Goal: Task Accomplishment & Management: Manage account settings

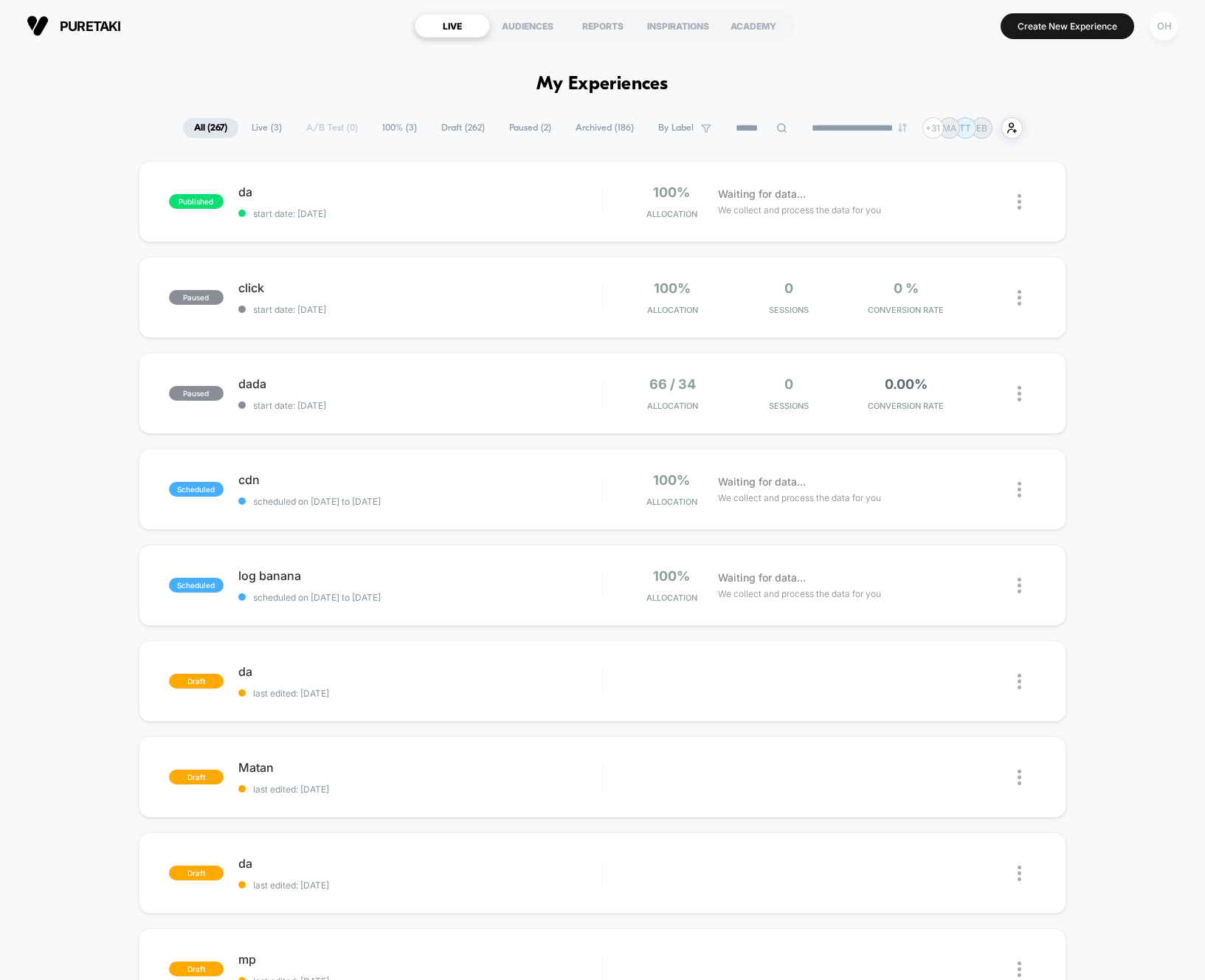
click at [1167, 29] on div "OH" at bounding box center [1164, 26] width 29 height 29
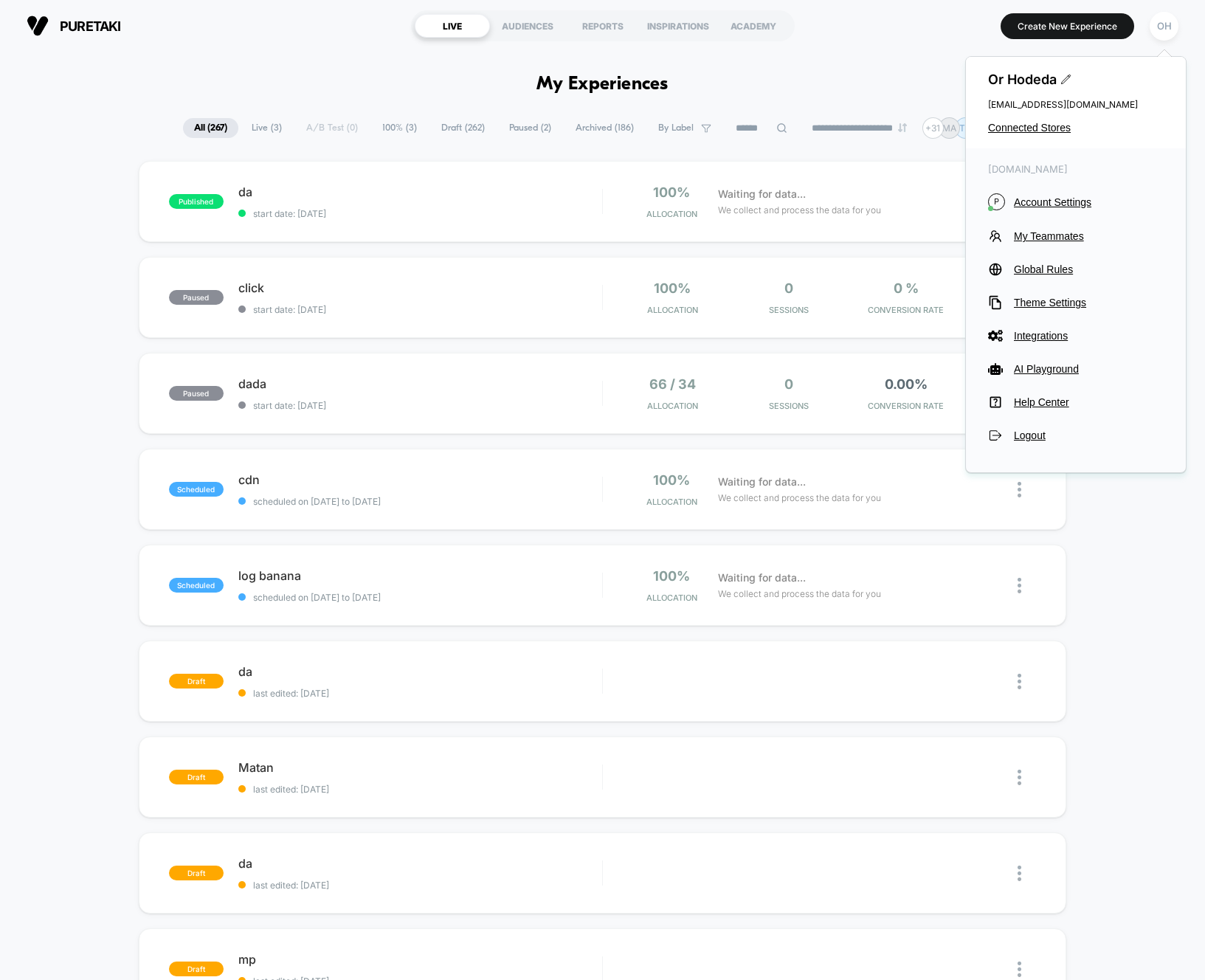
click at [1074, 192] on div "puretaki.myshopify.com P Account Settings My Teammates Global Rules Theme Setti…" at bounding box center [1076, 302] width 220 height 309
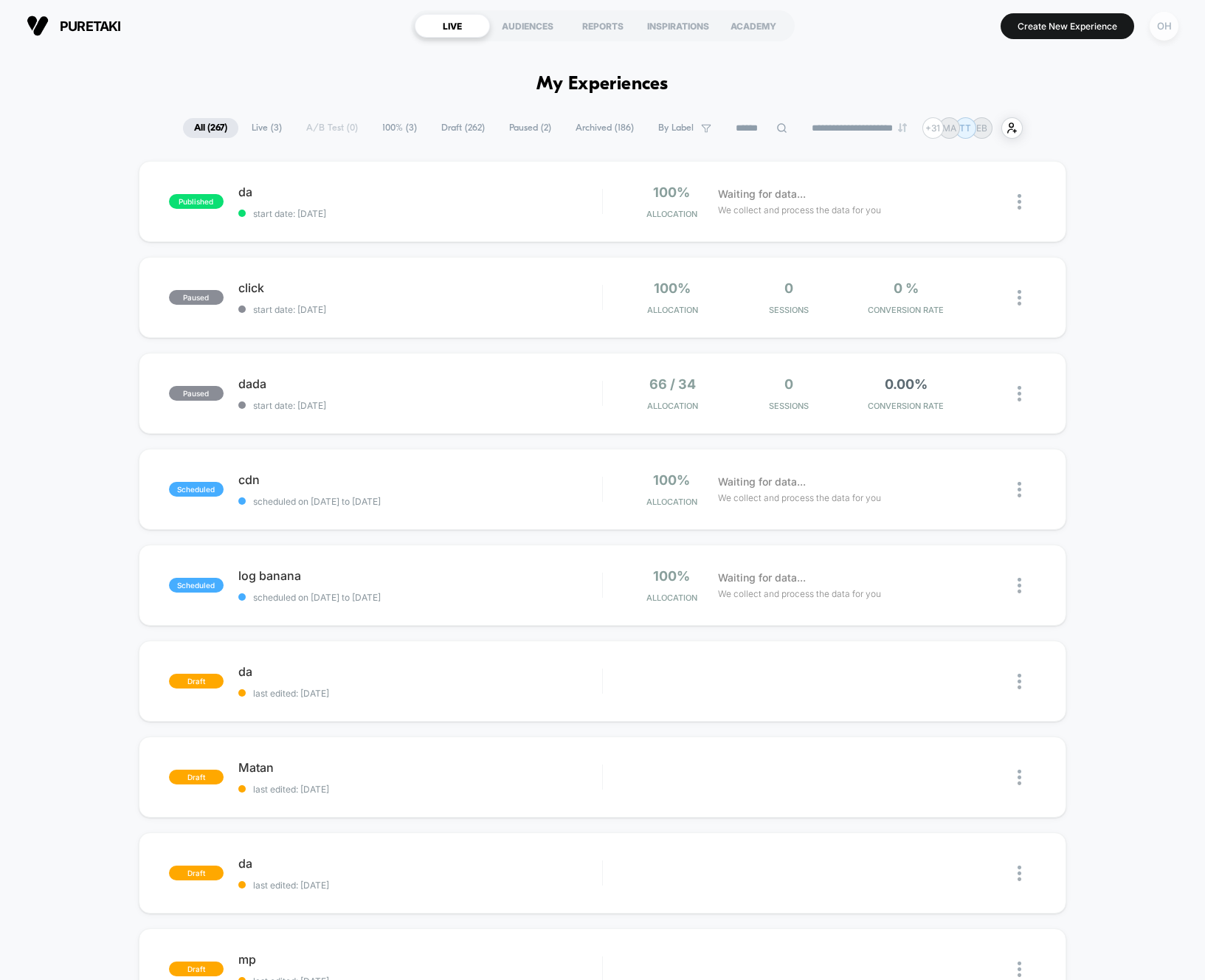
click at [1161, 34] on div "OH" at bounding box center [1164, 26] width 29 height 29
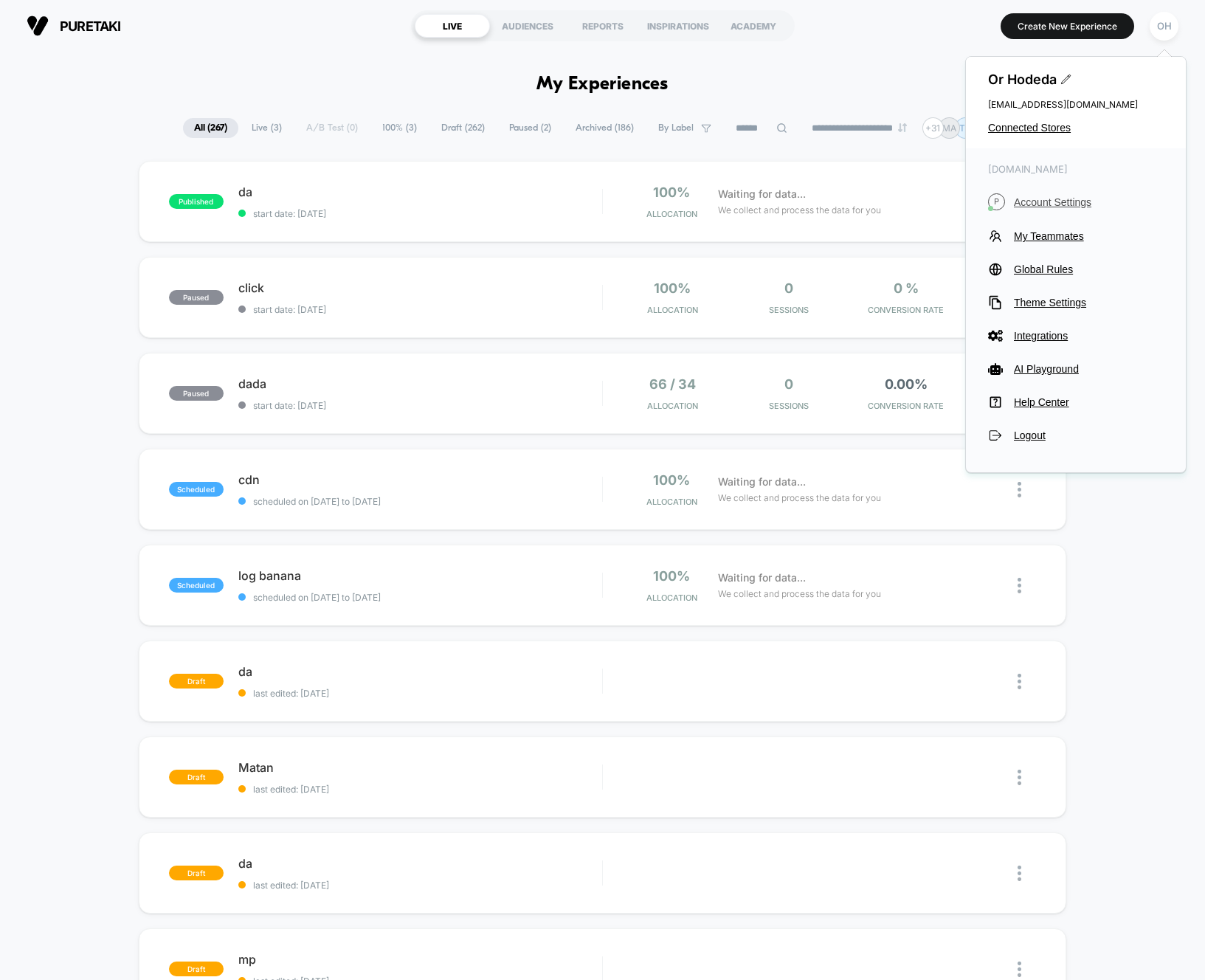
click at [1063, 200] on span "Account Settings" at bounding box center [1088, 202] width 150 height 12
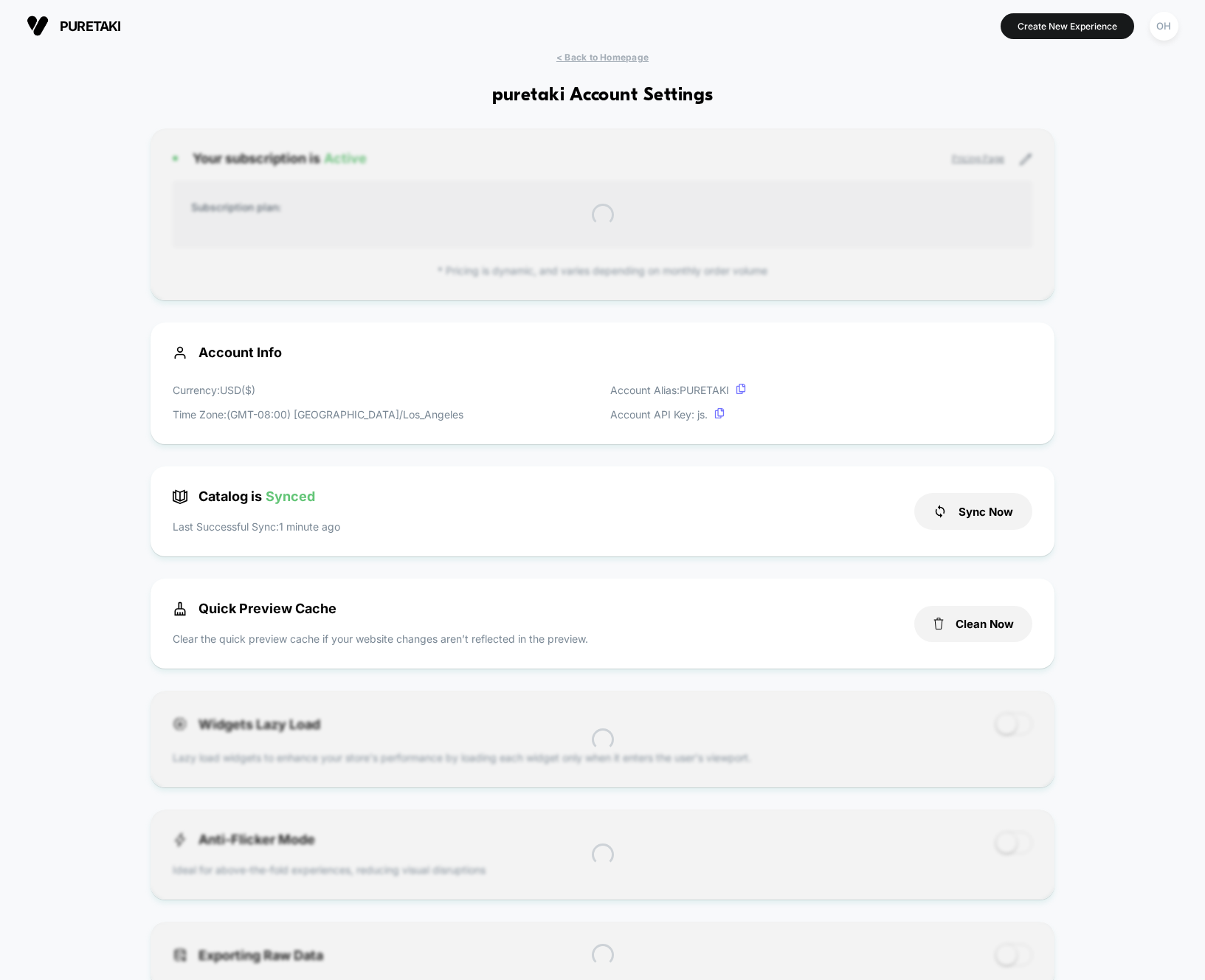
scroll to position [199, 0]
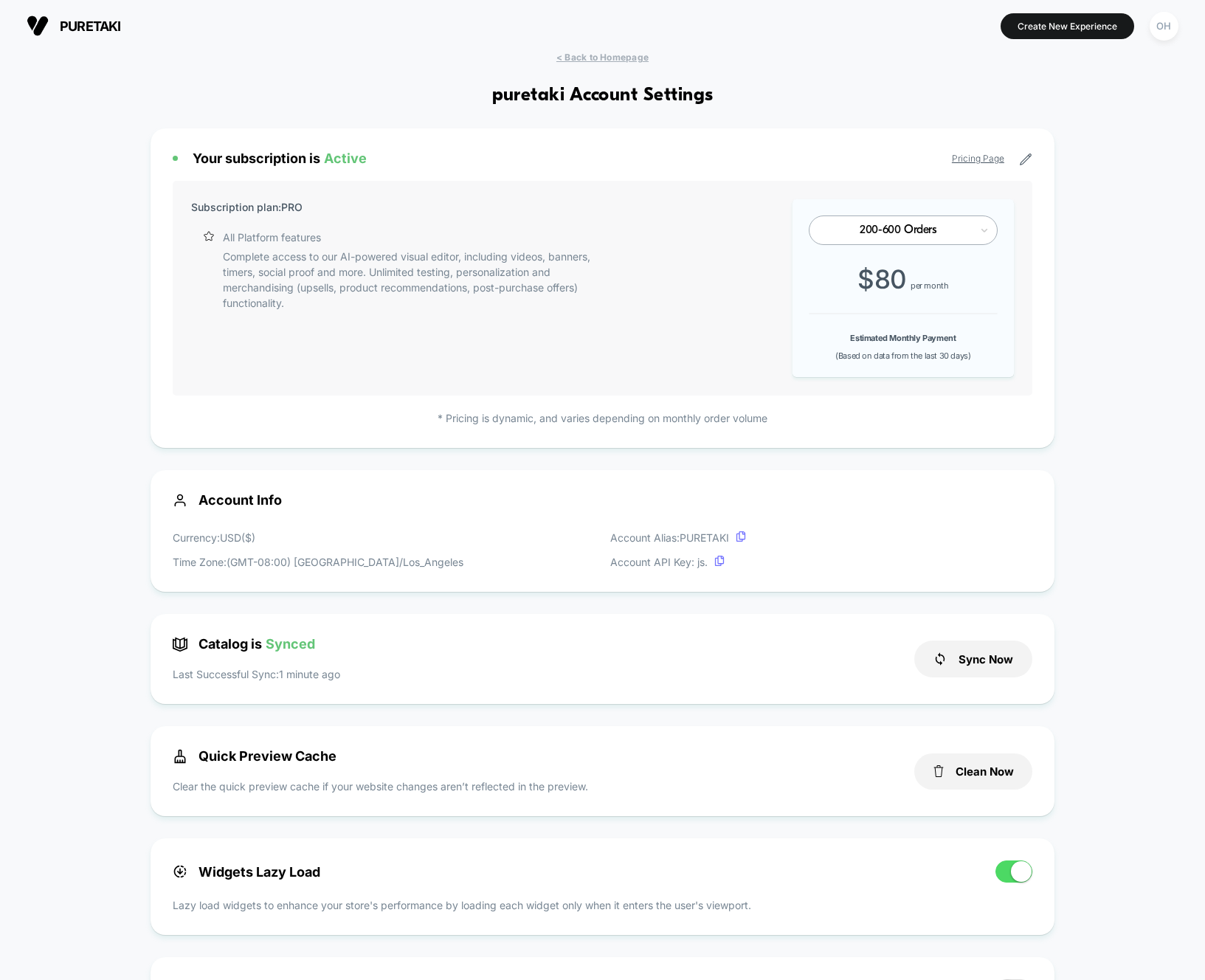
click at [1156, 40] on button "OH" at bounding box center [1164, 26] width 38 height 30
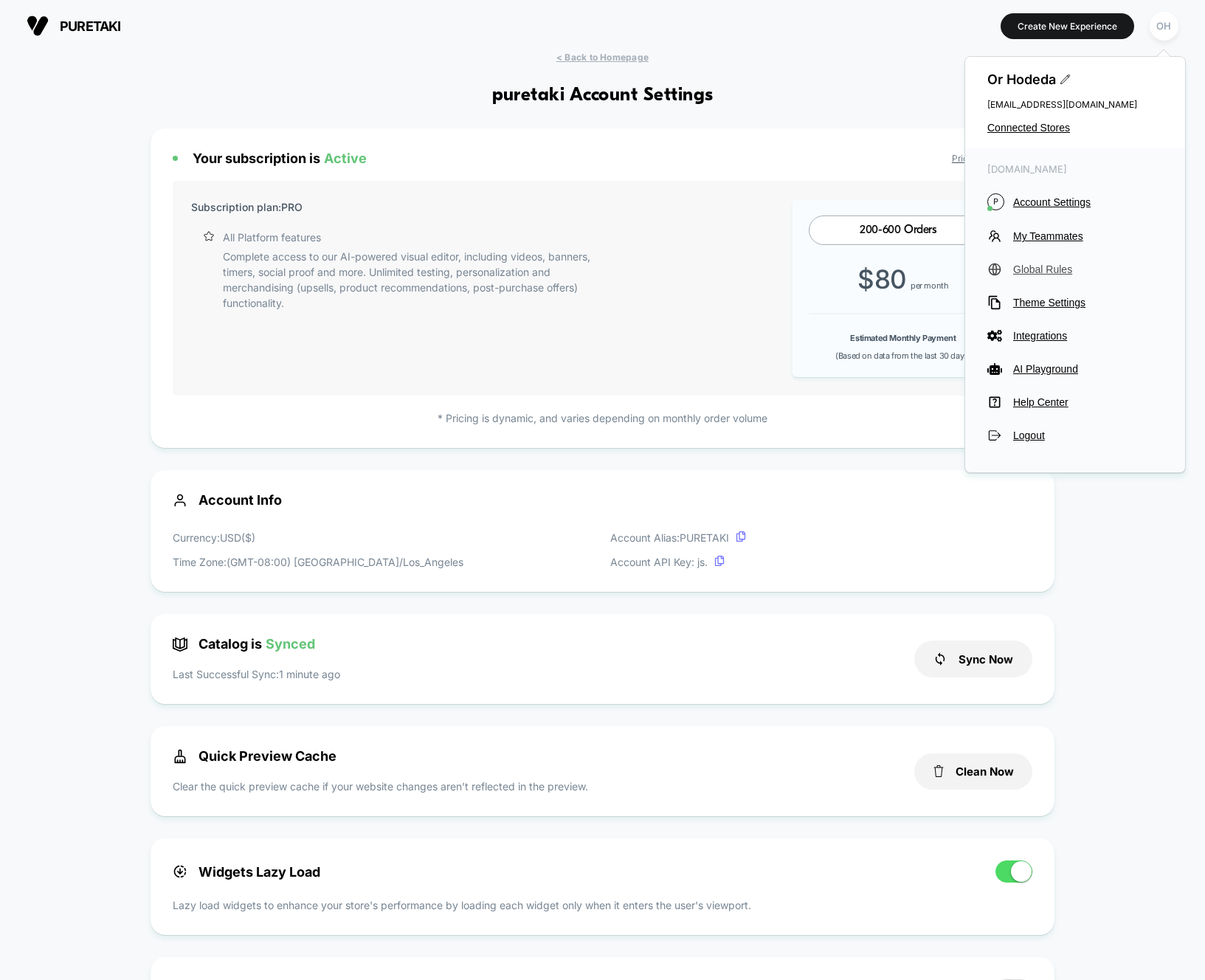
click at [1056, 271] on span "Global Rules" at bounding box center [1088, 269] width 150 height 12
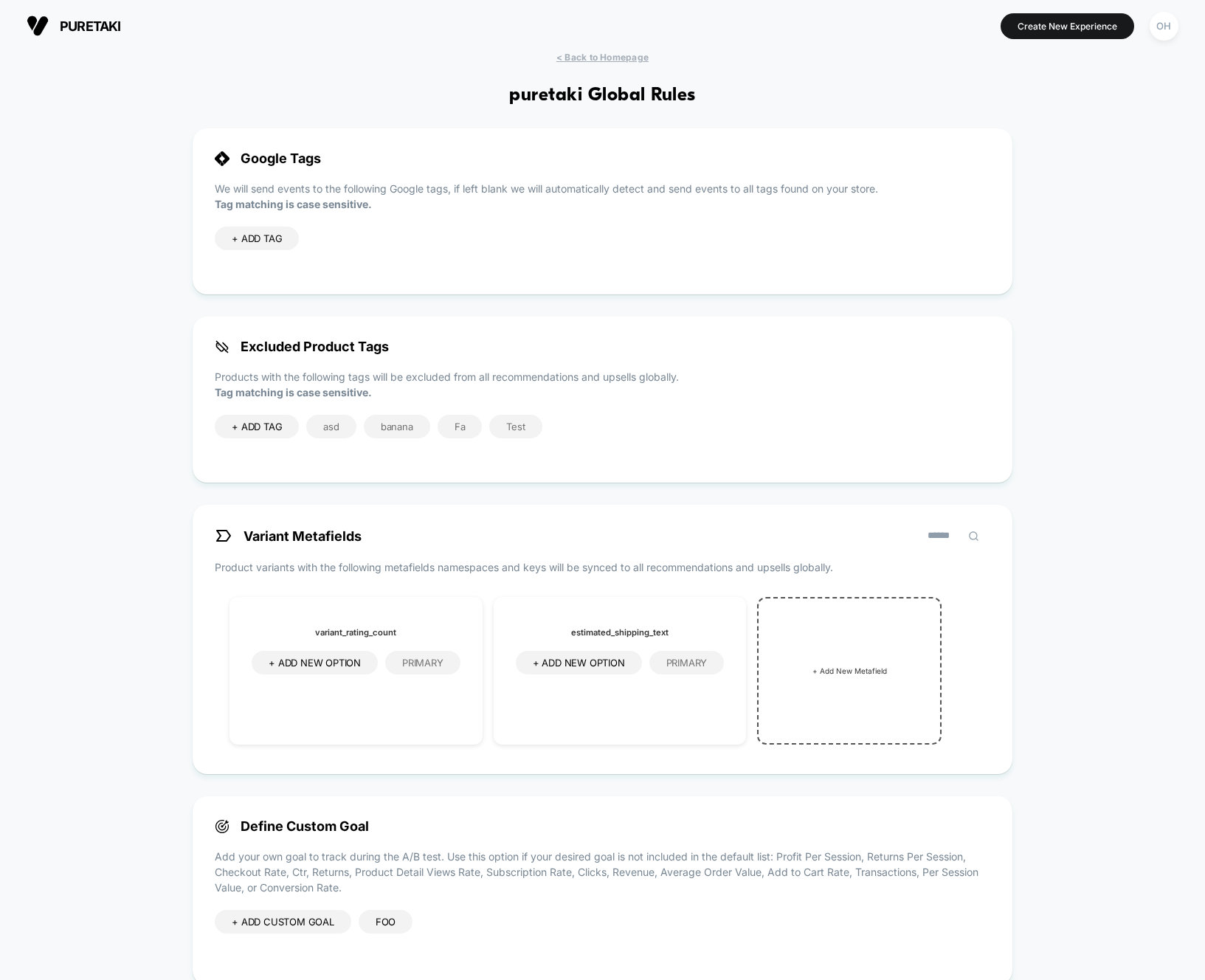
click at [1088, 258] on div "< Back to Homepage puretaki Global Rules Google Tags We will send events to the…" at bounding box center [602, 620] width 1205 height 1136
click at [1067, 203] on div "< Back to Homepage puretaki Global Rules Google Tags We will send events to the…" at bounding box center [602, 620] width 1205 height 1136
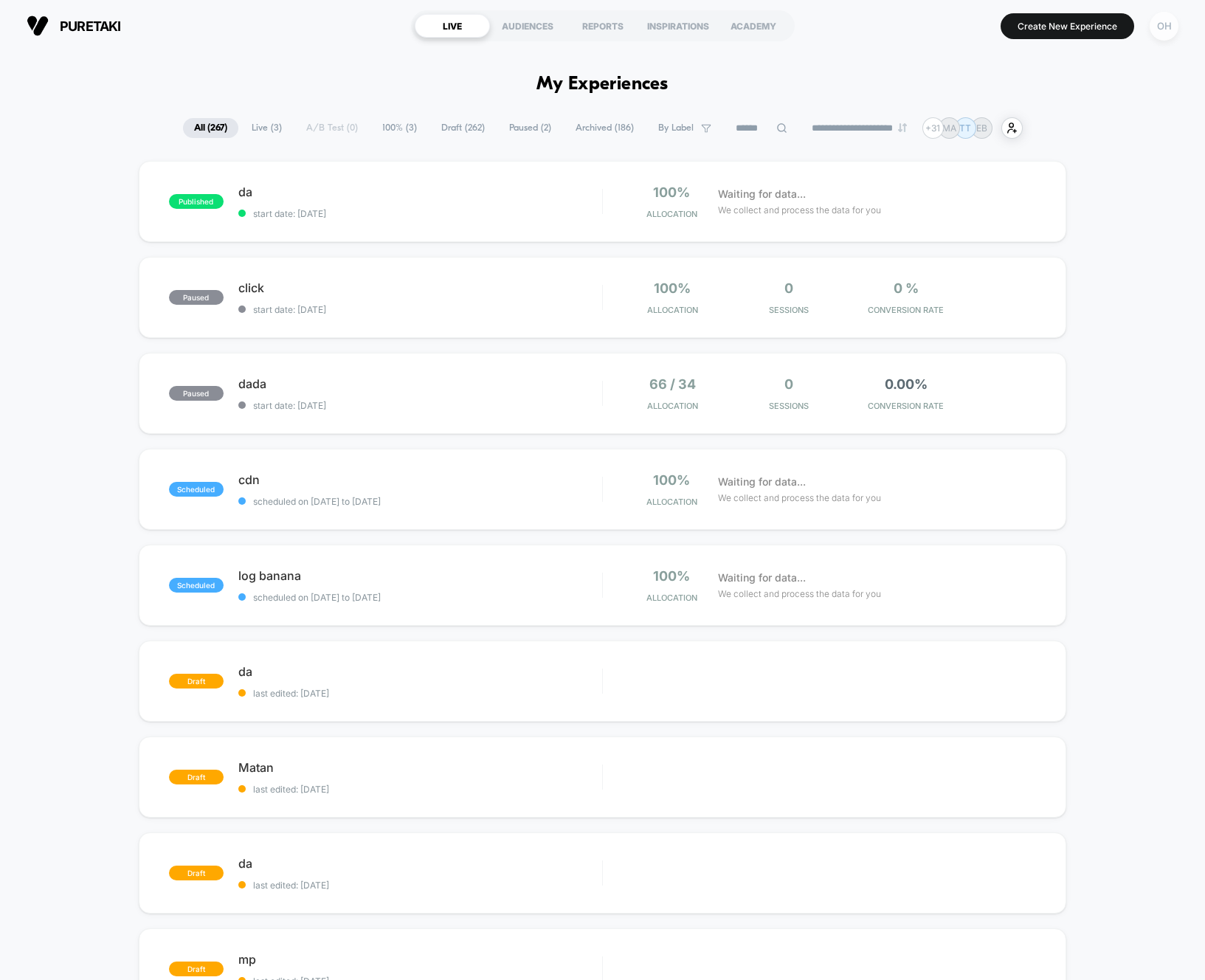
click at [1158, 35] on div "OH" at bounding box center [1164, 26] width 29 height 29
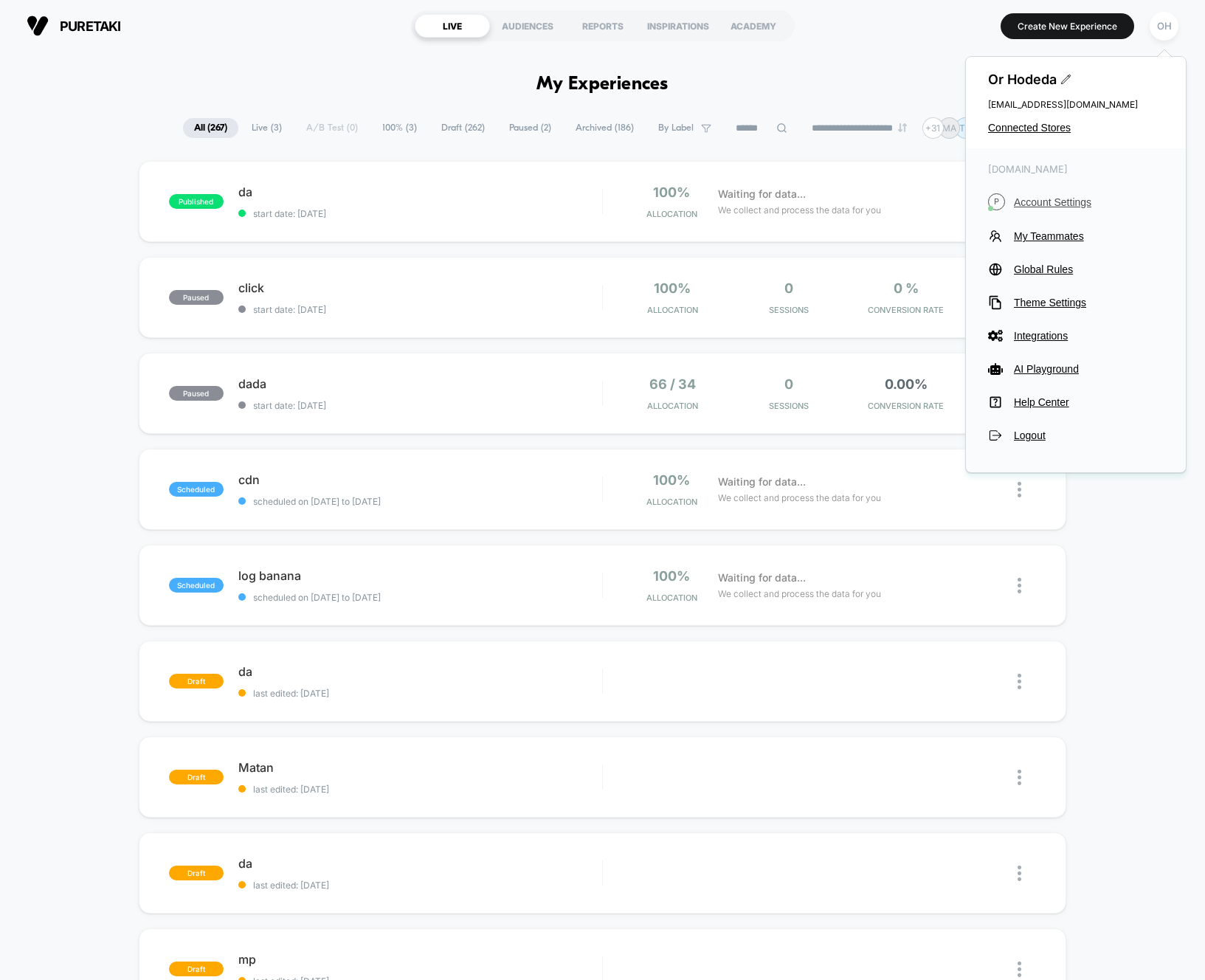
click at [1078, 196] on span "Account Settings" at bounding box center [1088, 202] width 150 height 12
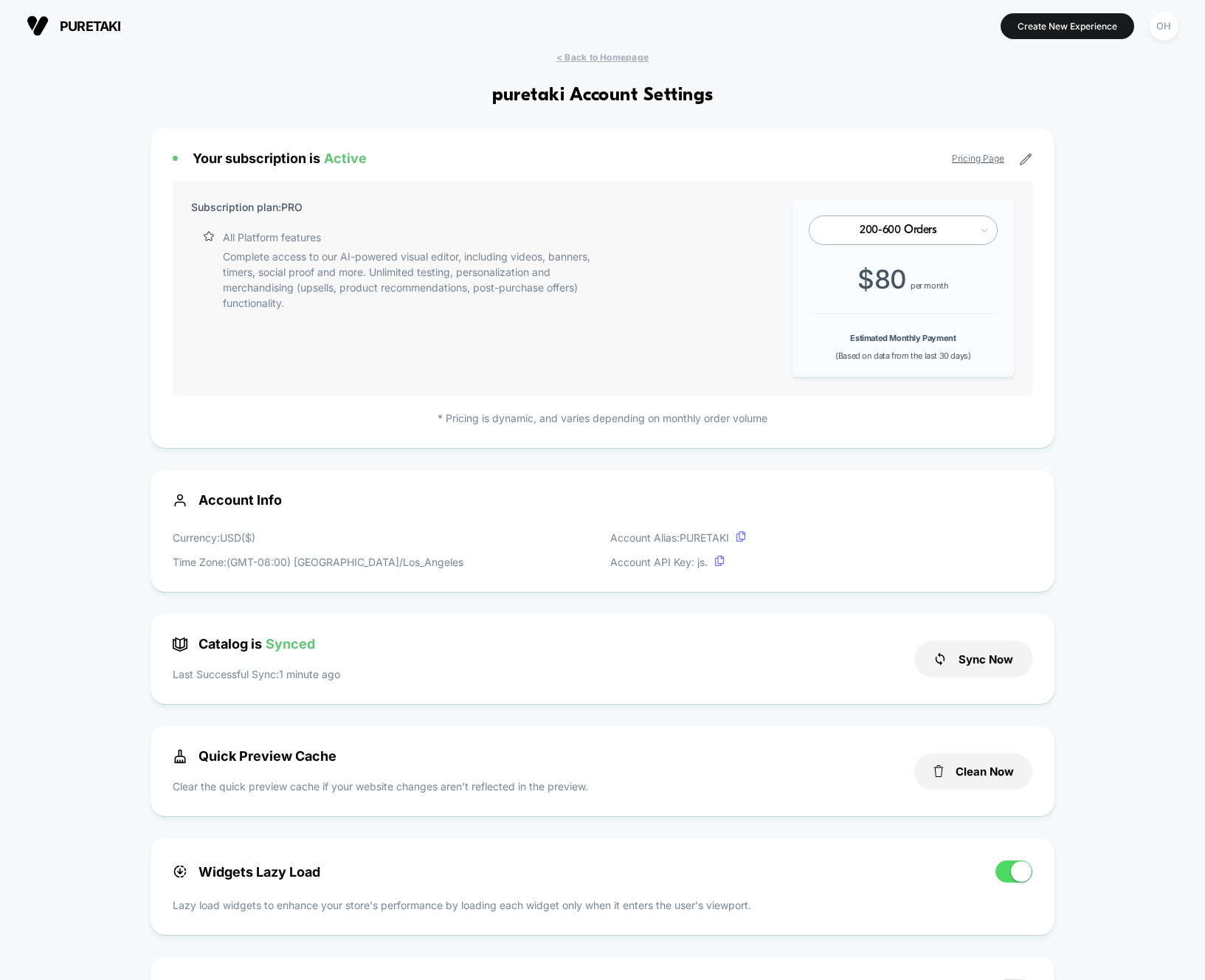
scroll to position [199, 0]
click at [1155, 34] on div "OH" at bounding box center [1164, 26] width 29 height 29
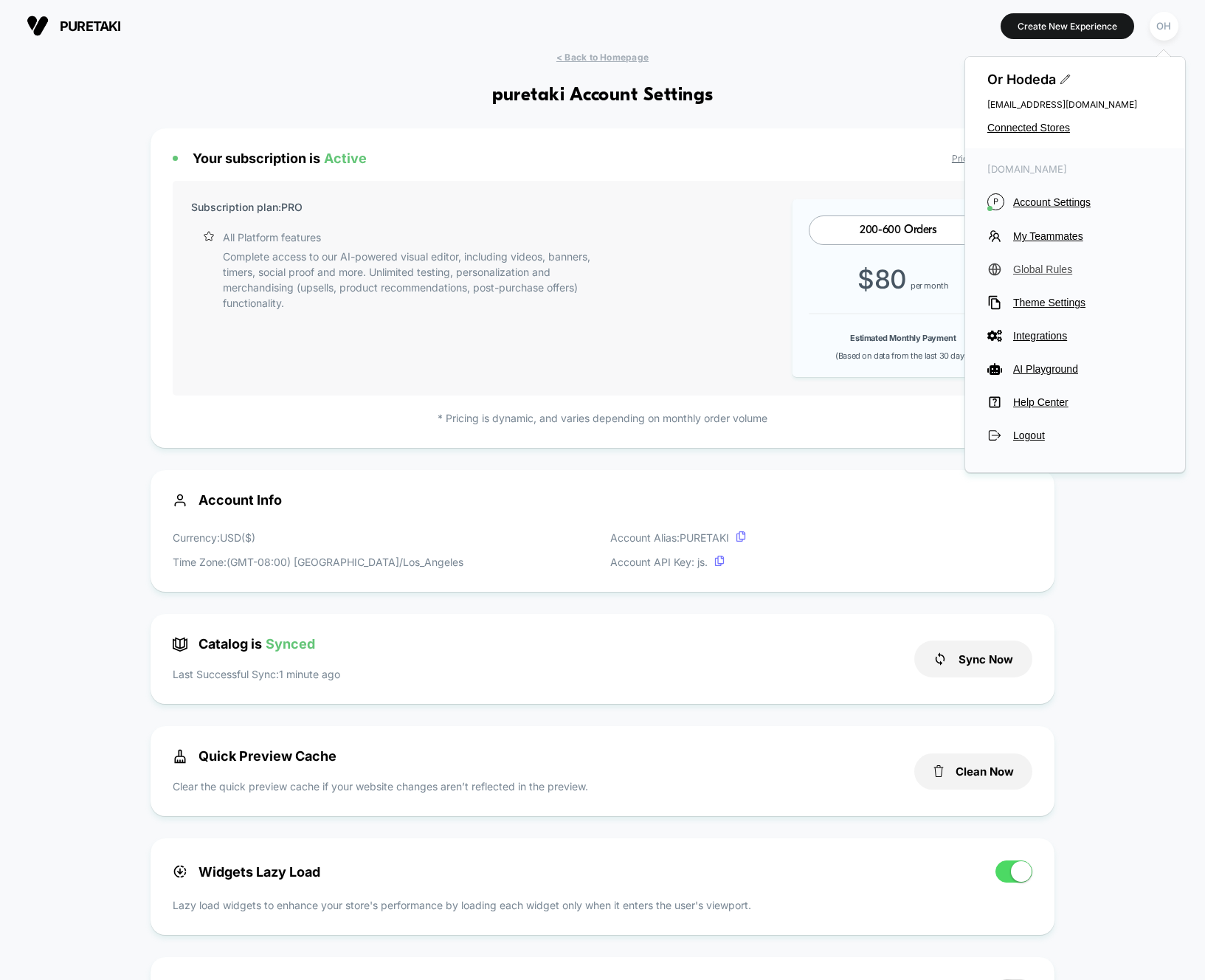
click at [1064, 271] on span "Global Rules" at bounding box center [1088, 269] width 150 height 12
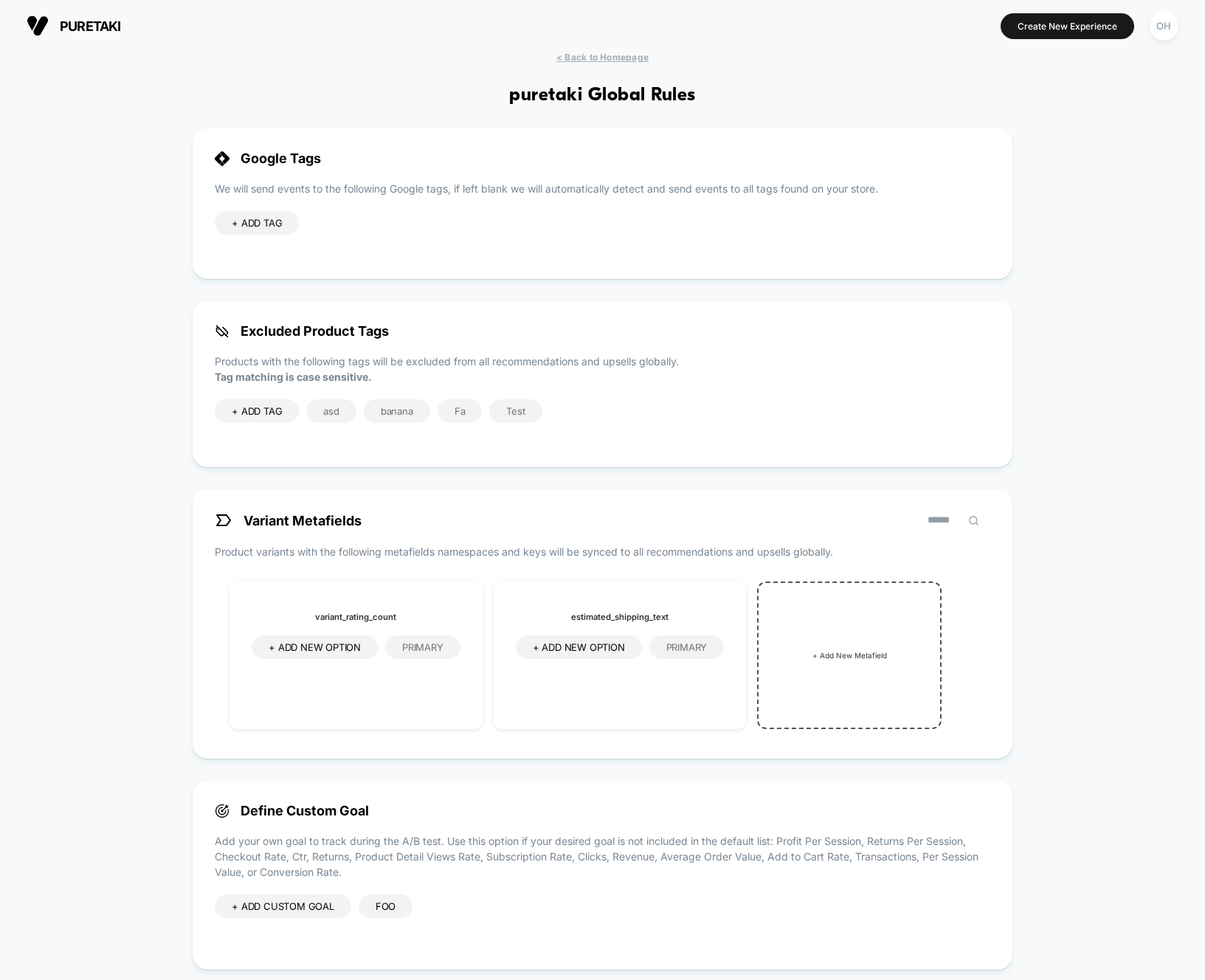
click at [240, 222] on span "+ ADD TAG" at bounding box center [256, 223] width 50 height 12
type input "*******"
click at [337, 226] on icon at bounding box center [335, 224] width 14 height 14
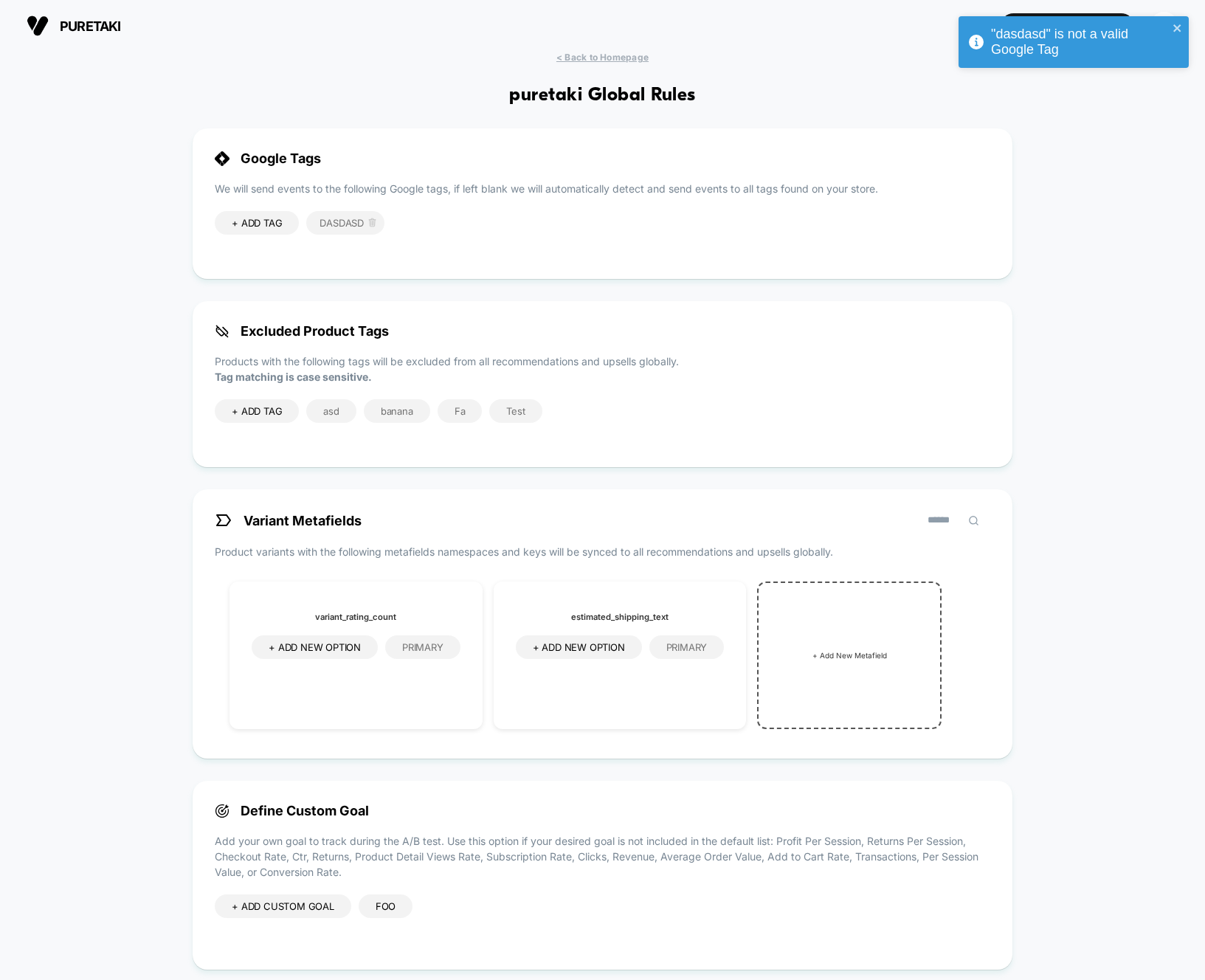
click at [376, 224] on icon at bounding box center [372, 222] width 10 height 10
click at [391, 118] on div "< Back to Homepage puretaki Global Rules Google Tags We will send events to the…" at bounding box center [602, 612] width 1205 height 1121
click at [268, 233] on div "+ ADD TAG" at bounding box center [257, 222] width 84 height 23
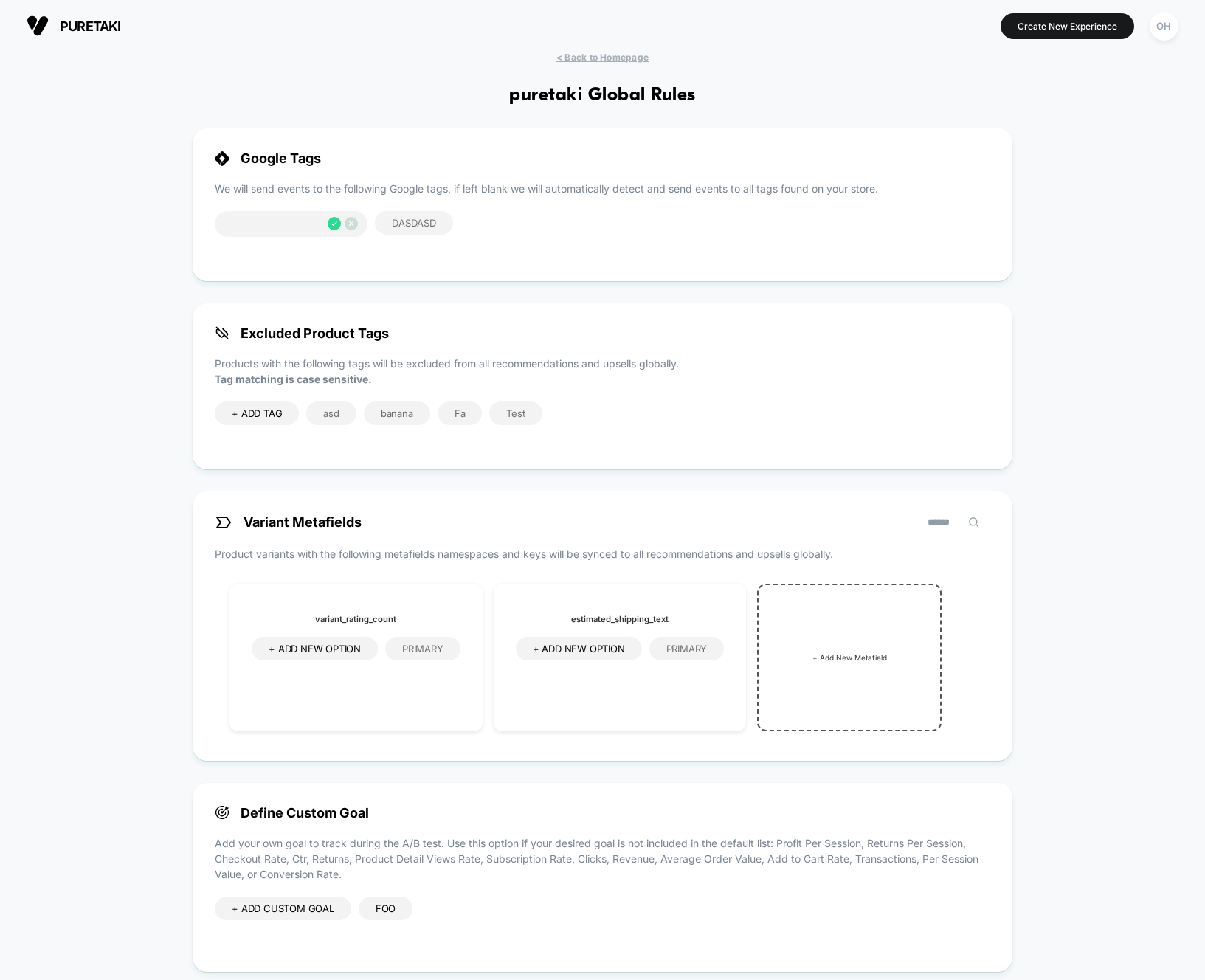
click at [288, 228] on input at bounding box center [276, 225] width 89 height 13
type input "**********"
click at [332, 227] on icon at bounding box center [335, 224] width 14 height 14
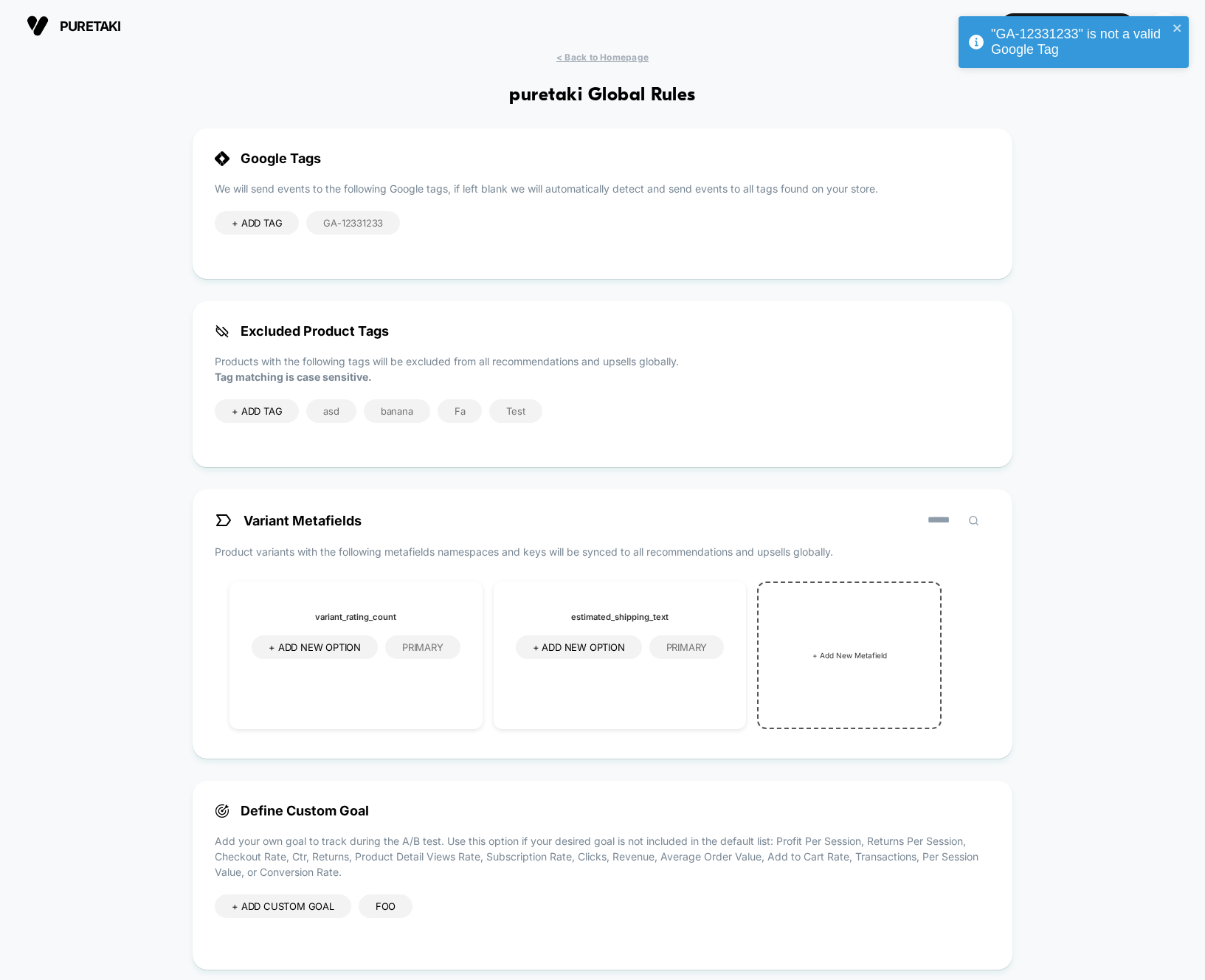
click at [274, 226] on span "+ ADD TAG" at bounding box center [256, 223] width 50 height 12
click at [286, 229] on input at bounding box center [276, 225] width 89 height 13
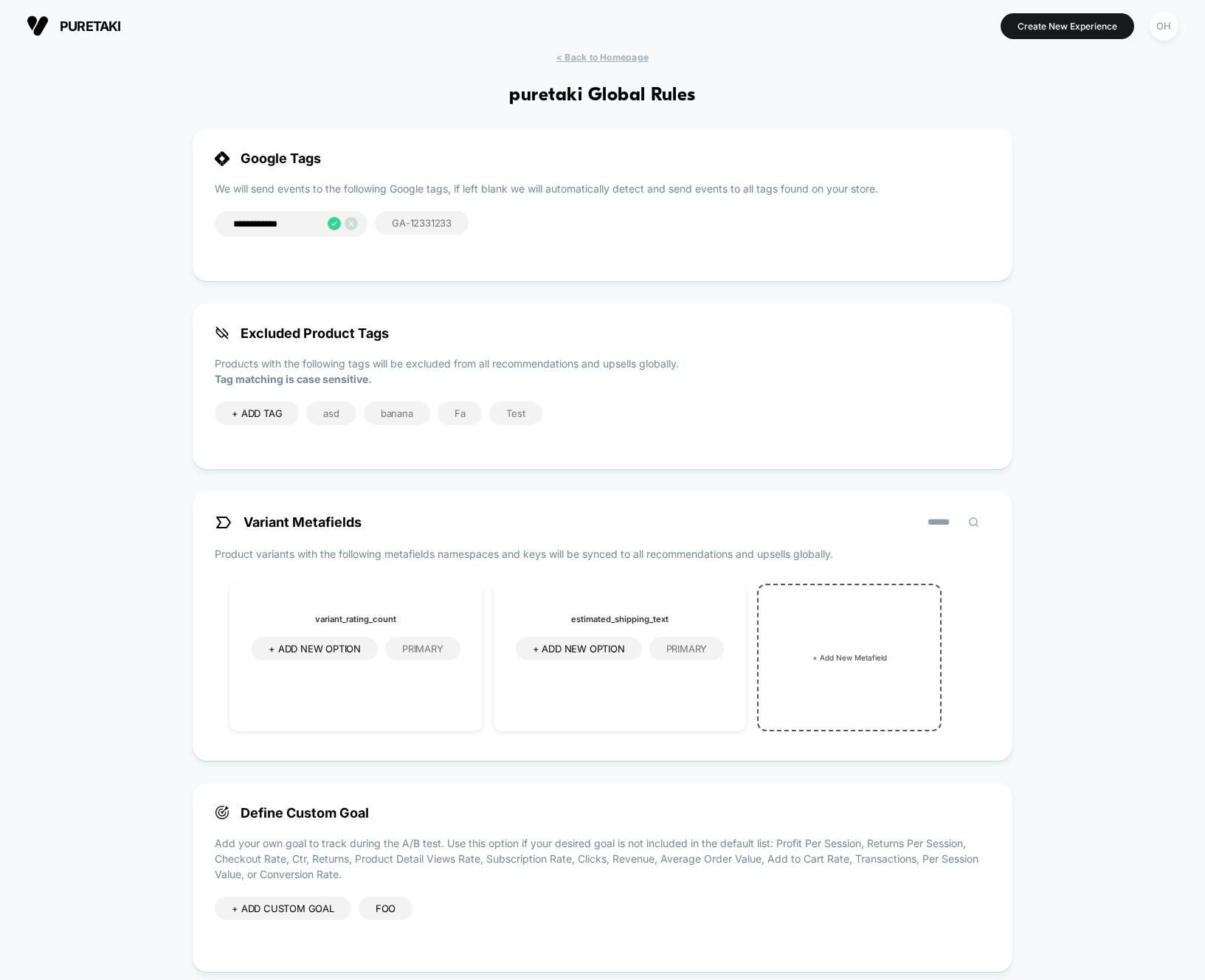
type input "**********"
click at [336, 225] on icon at bounding box center [335, 224] width 14 height 14
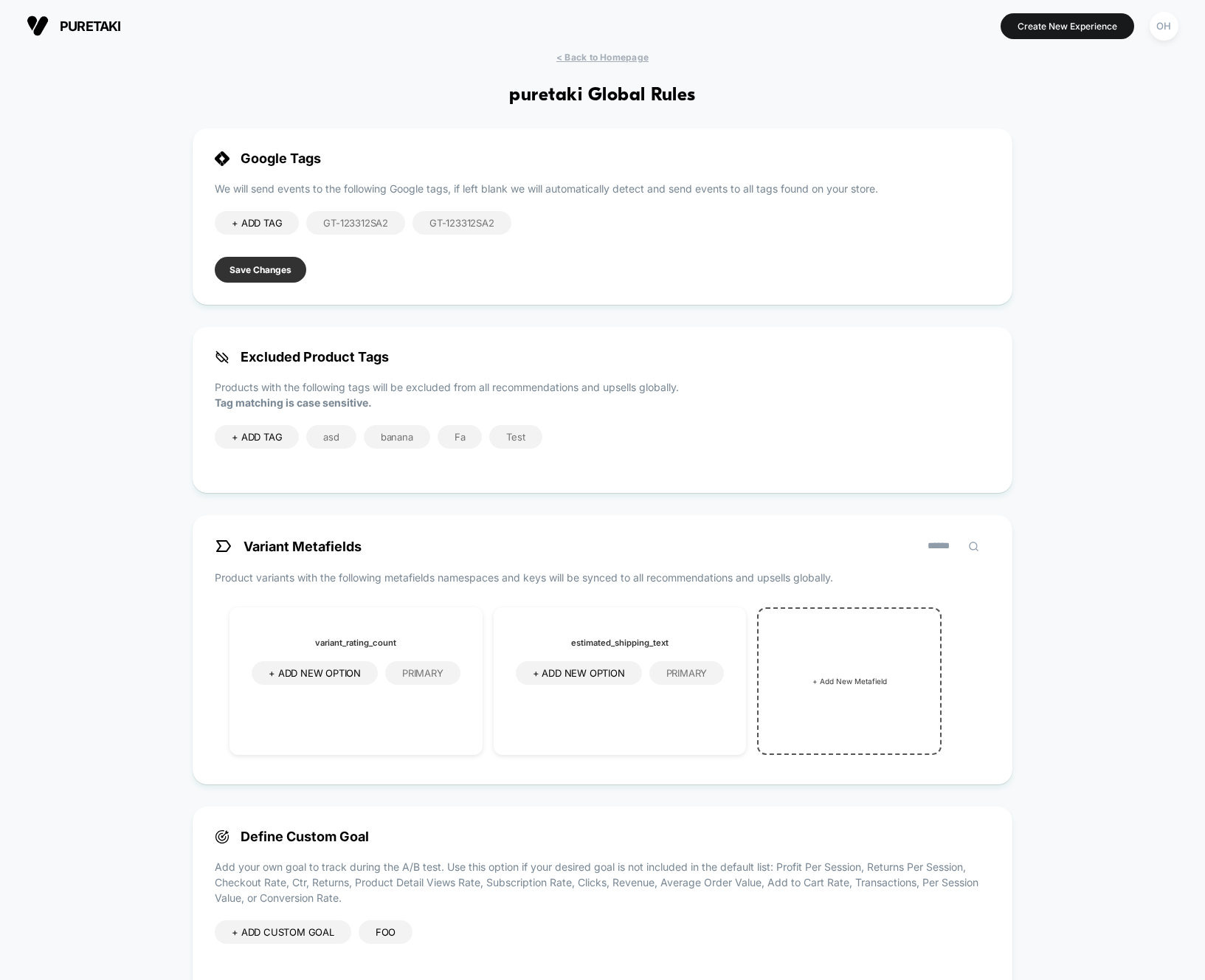
click at [284, 265] on button "Save Changes" at bounding box center [261, 270] width 92 height 26
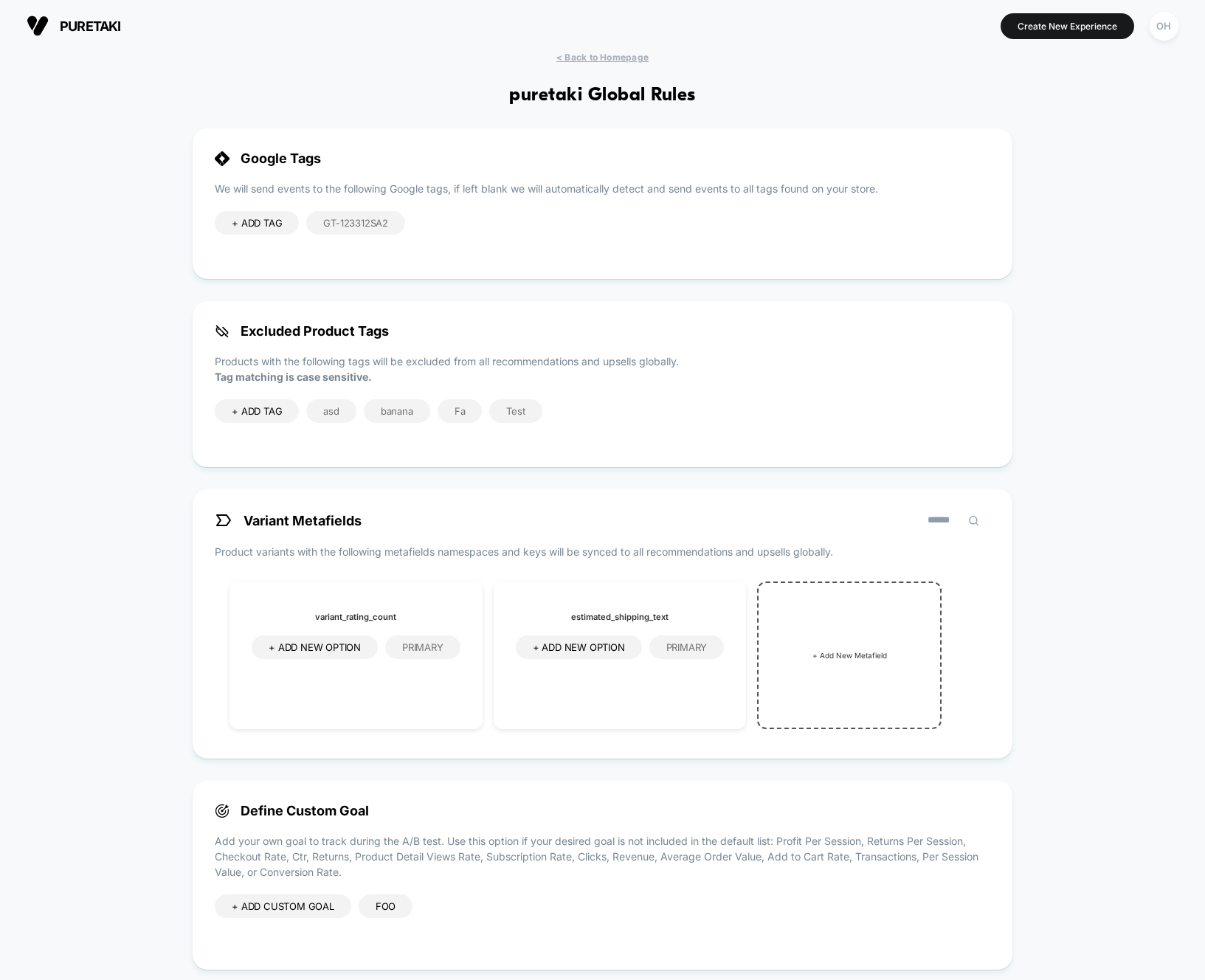
click at [809, 86] on div "< Back to Homepage puretaki Global Rules Google Tags We will send events to the…" at bounding box center [602, 612] width 1205 height 1121
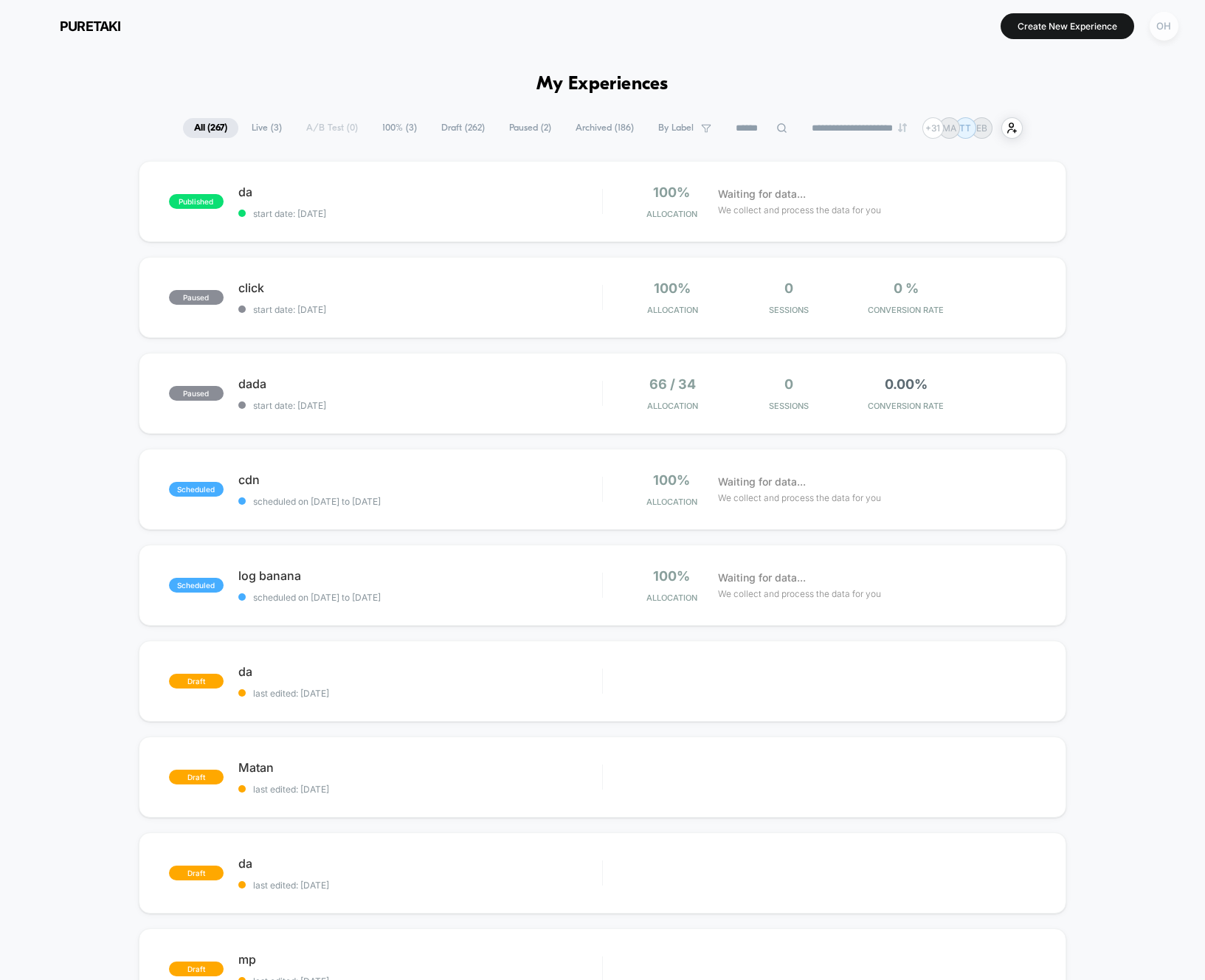
click at [1165, 28] on div "OH" at bounding box center [1164, 26] width 29 height 29
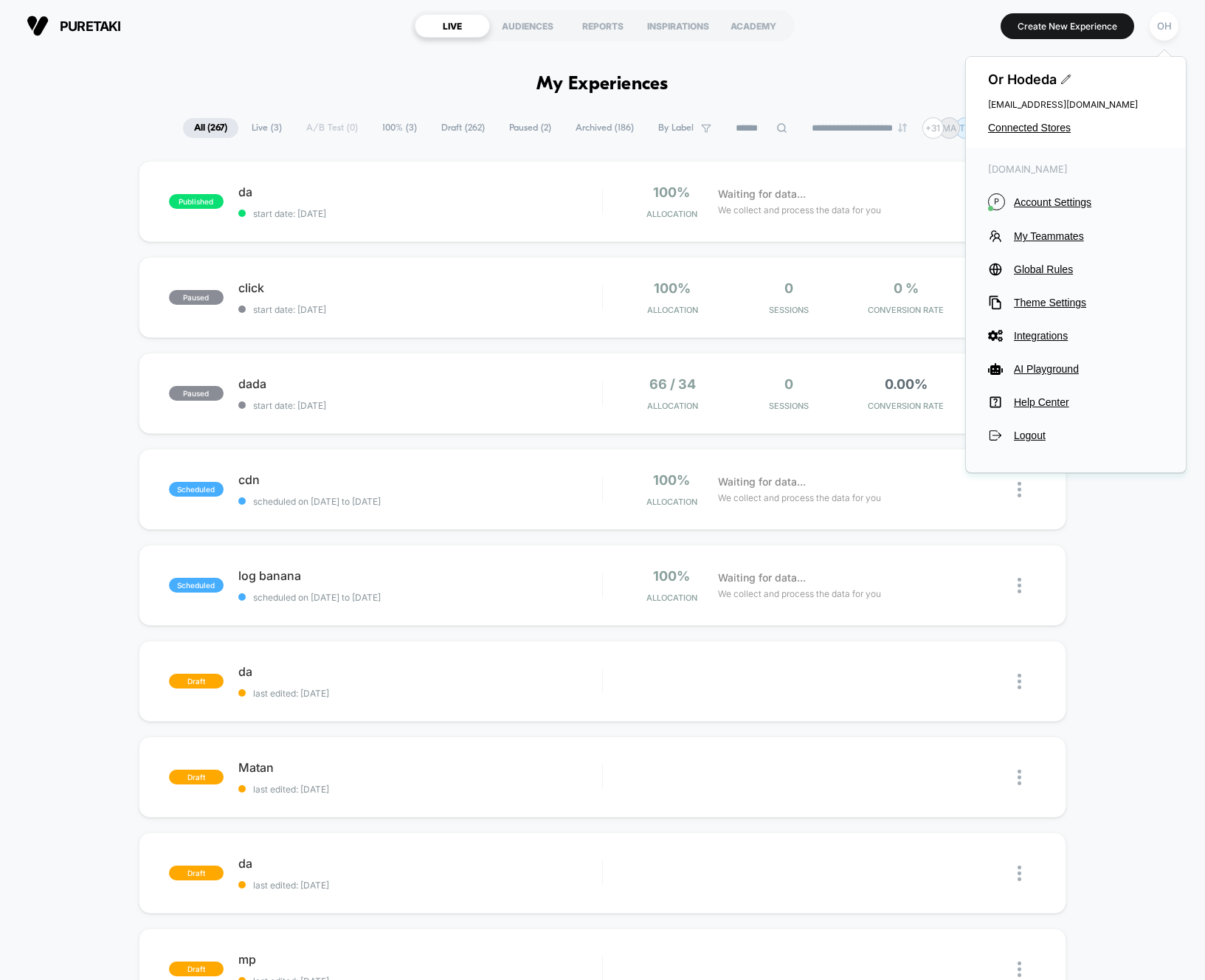
click at [1057, 196] on span "Account Settings" at bounding box center [1088, 202] width 150 height 12
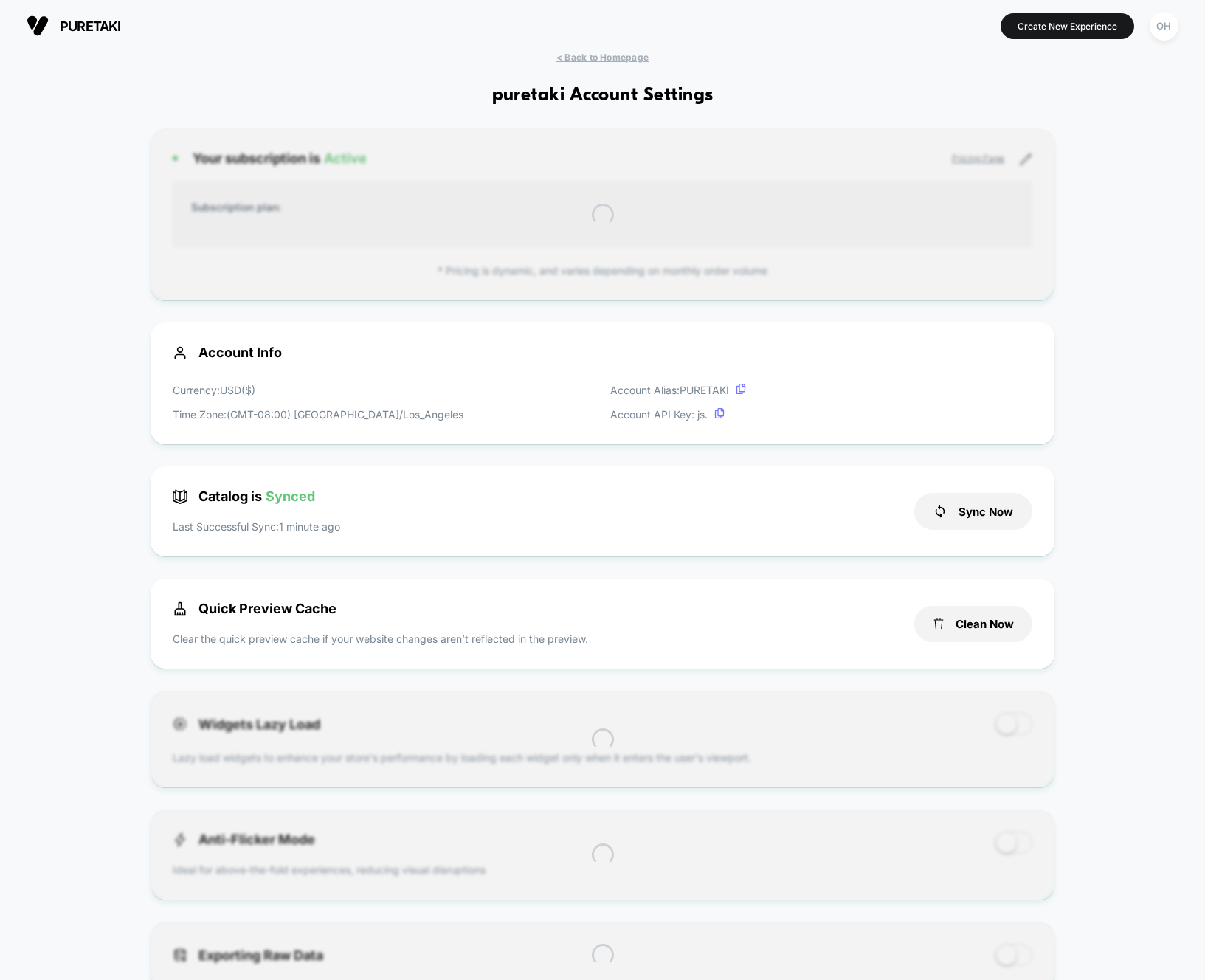
scroll to position [199, 0]
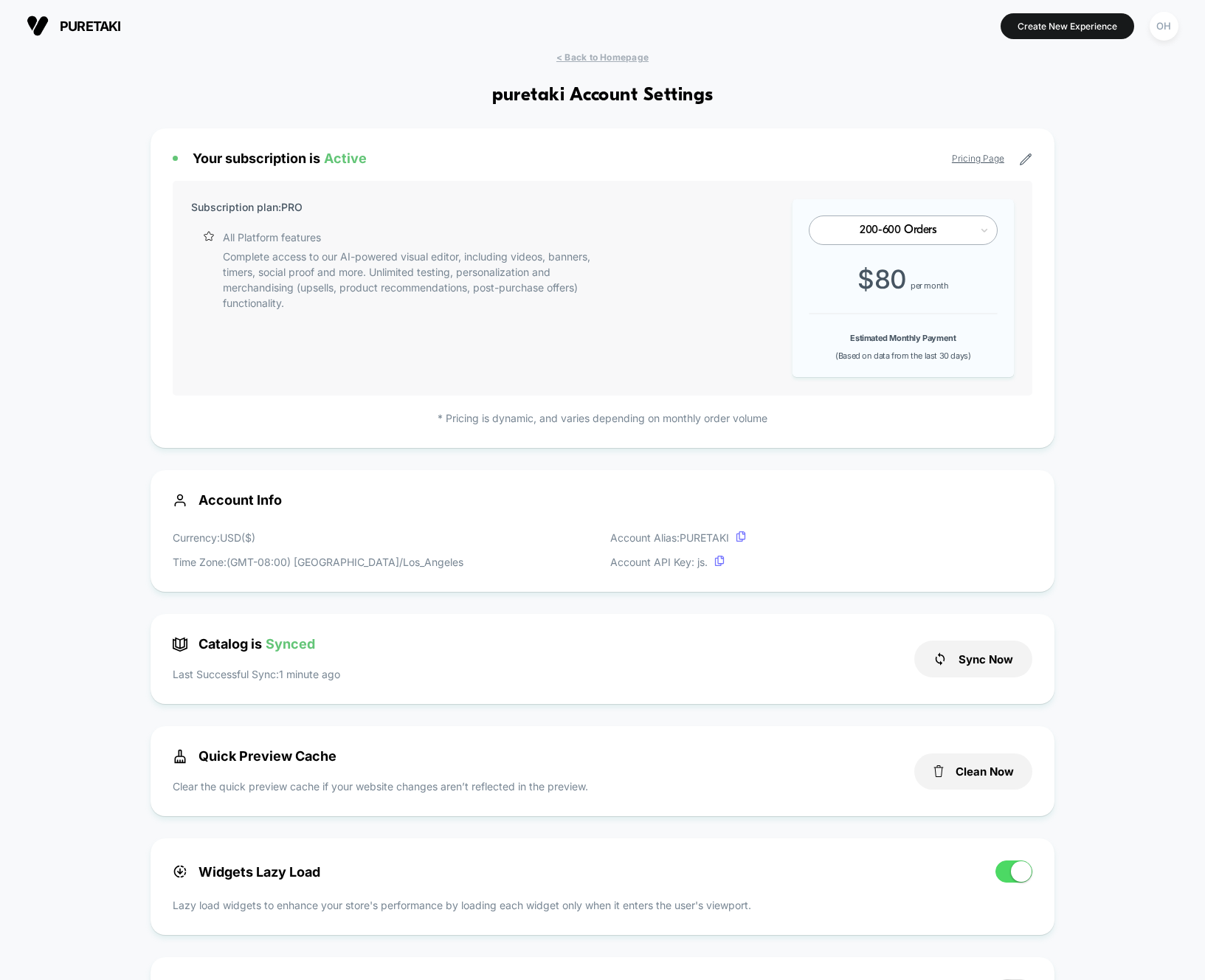
click at [1180, 20] on button "OH" at bounding box center [1164, 26] width 38 height 30
click at [1171, 22] on div "OH" at bounding box center [1164, 26] width 29 height 29
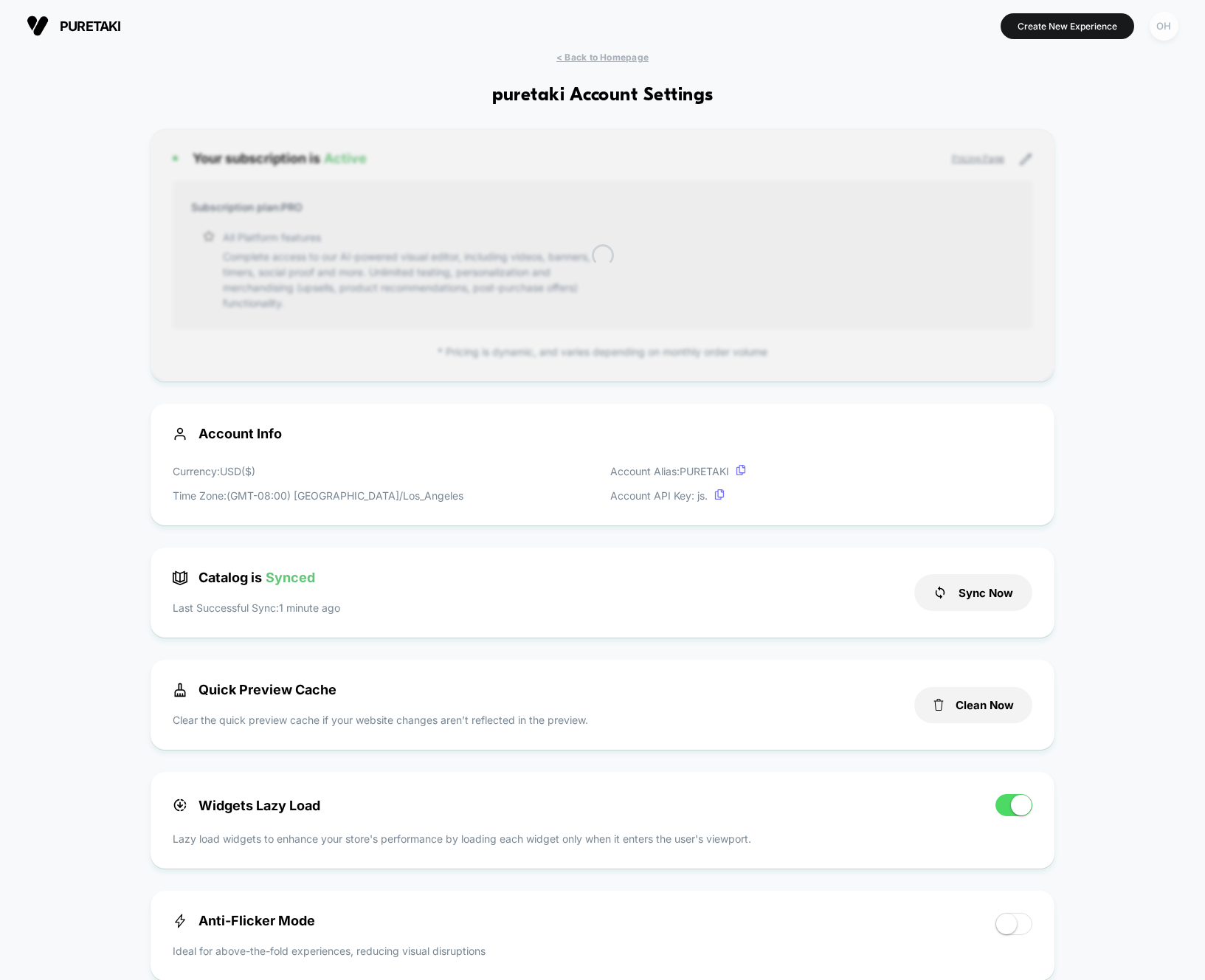
click at [1149, 38] on button "OH" at bounding box center [1164, 26] width 38 height 30
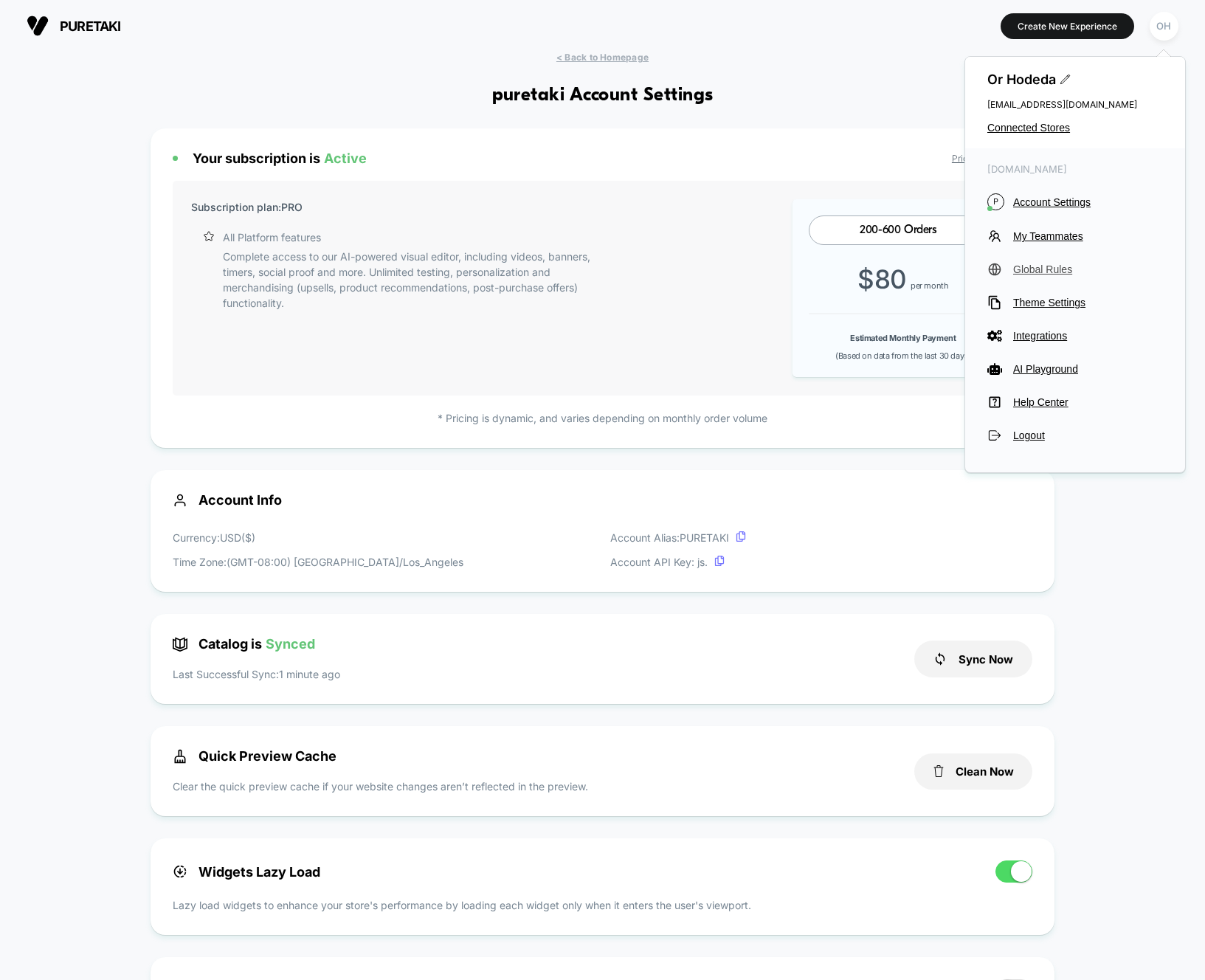
click at [1053, 268] on span "Global Rules" at bounding box center [1088, 269] width 150 height 12
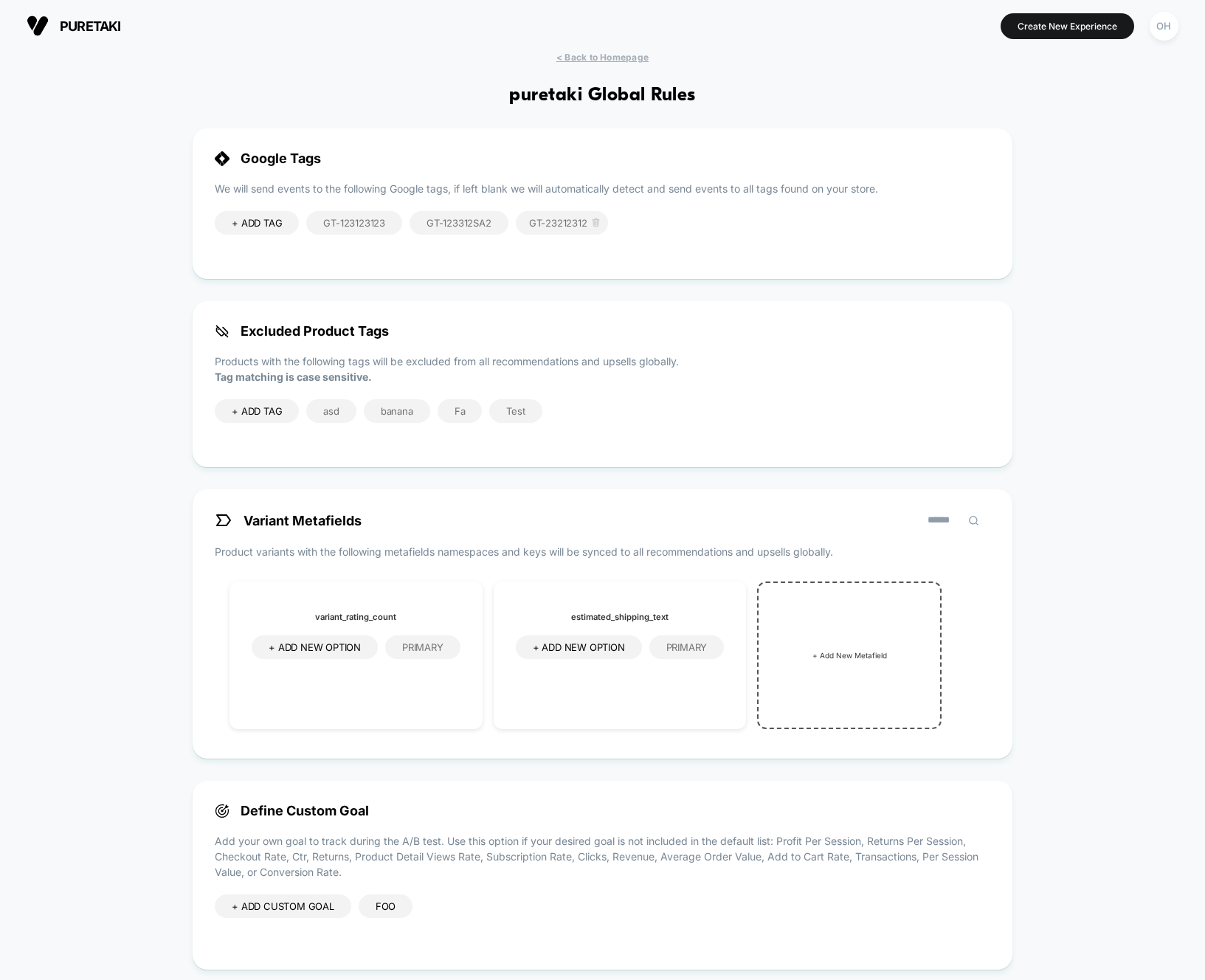
click at [598, 222] on icon at bounding box center [595, 223] width 5 height 7
click at [610, 34] on section at bounding box center [602, 26] width 380 height 37
